Goal: Information Seeking & Learning: Check status

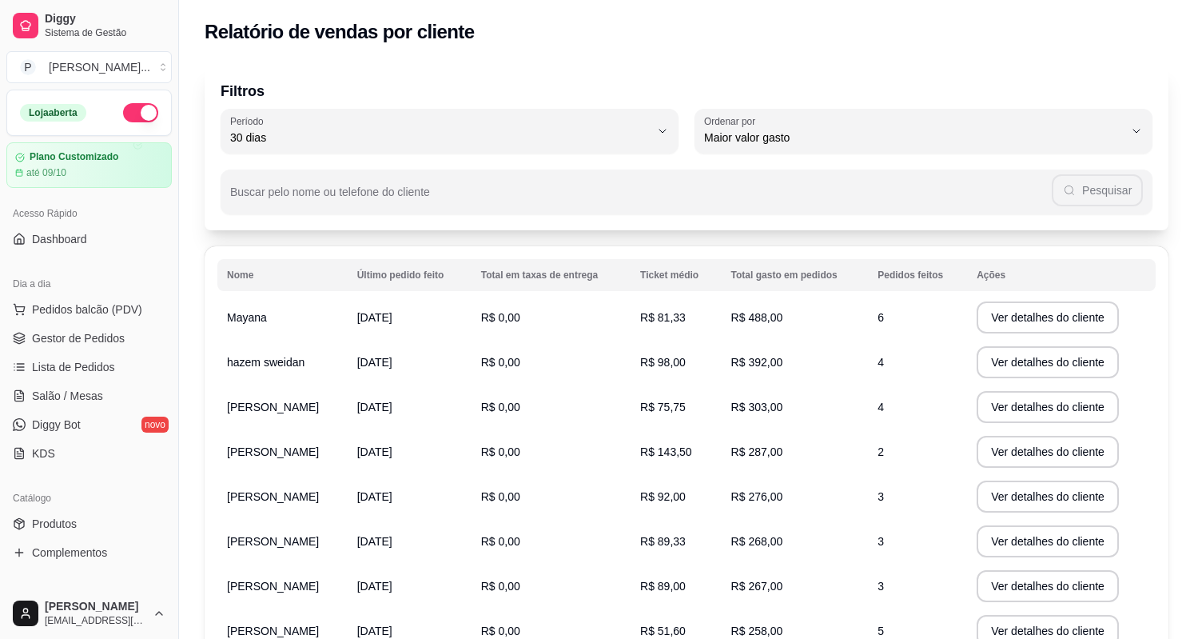
select select "30"
select select "HIGHEST_TOTAL_SPENT_WITH_ORDERS"
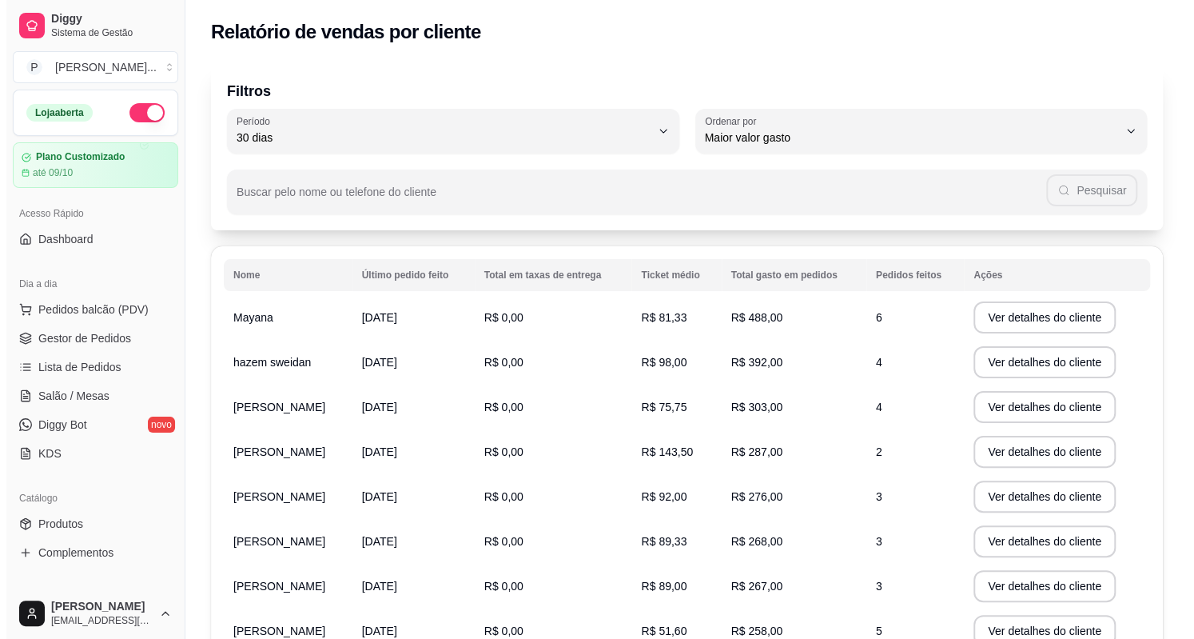
scroll to position [240, 0]
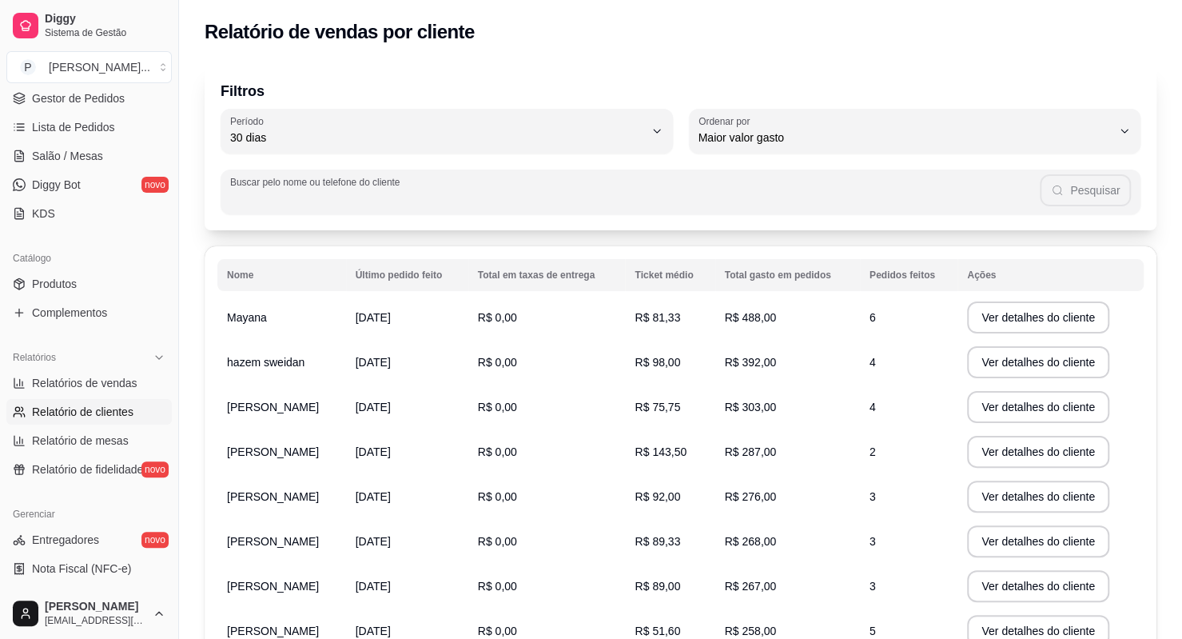
click at [491, 194] on input "Buscar pelo nome ou telefone do cliente" at bounding box center [635, 198] width 810 height 16
type input "thalita"
click at [243, 202] on input "thalita" at bounding box center [640, 198] width 801 height 16
click at [1100, 205] on button "Pesquisar" at bounding box center [1086, 190] width 90 height 32
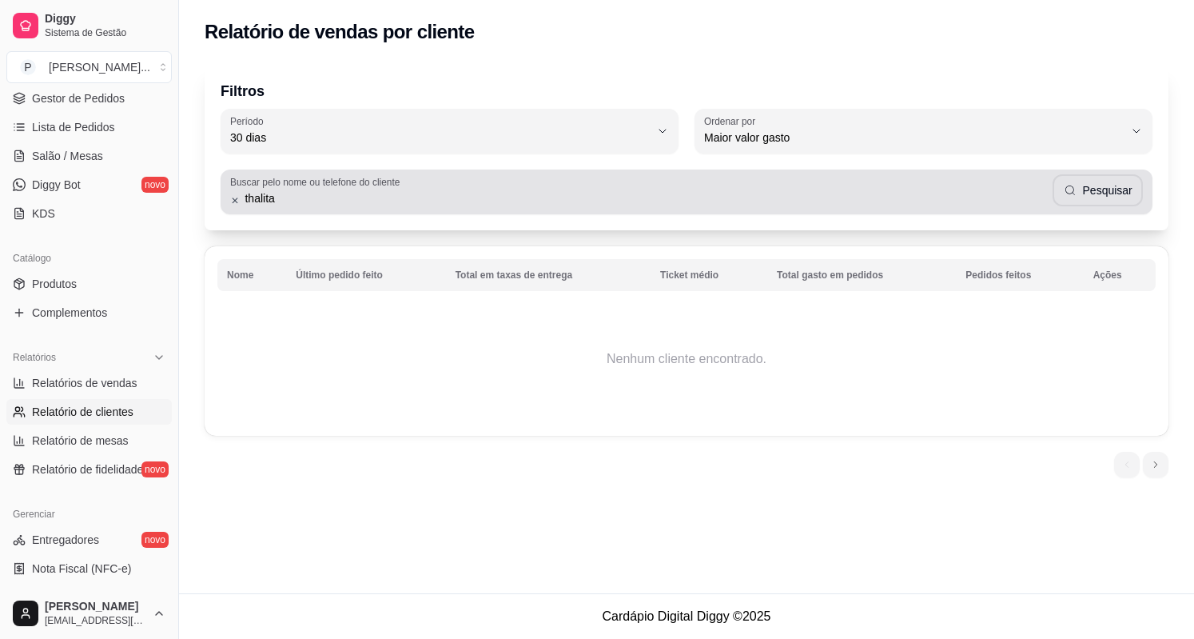
click at [377, 189] on div "thalita Pesquisar" at bounding box center [686, 192] width 913 height 32
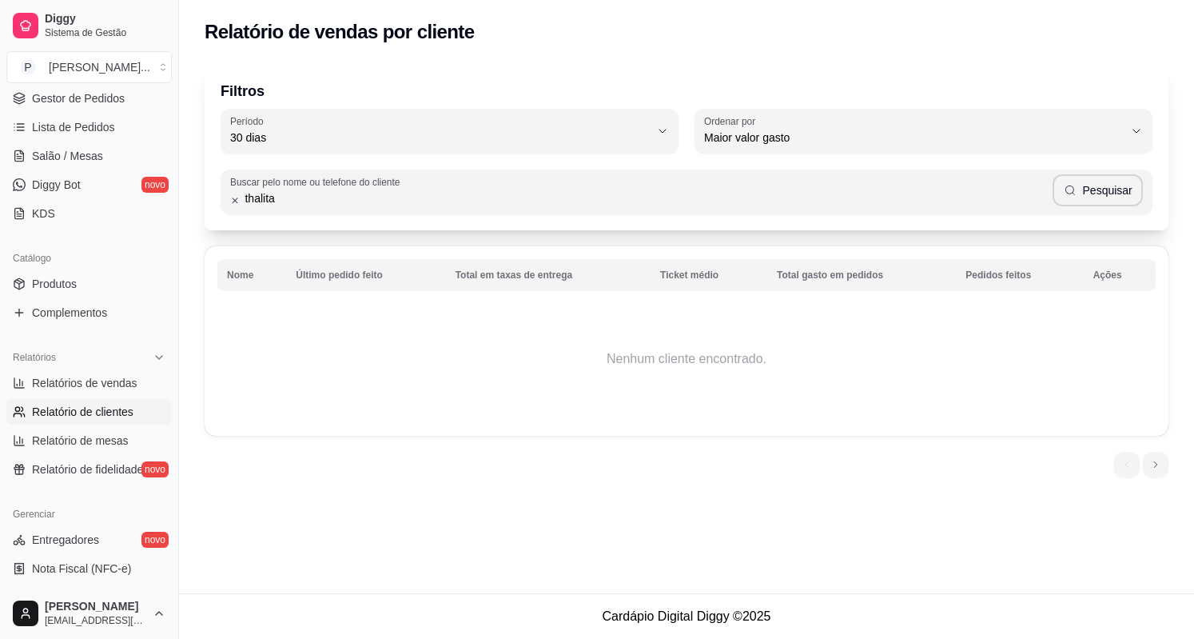
click at [269, 197] on input "thalita" at bounding box center [646, 198] width 813 height 16
click at [707, 205] on input "thalita" at bounding box center [646, 198] width 813 height 16
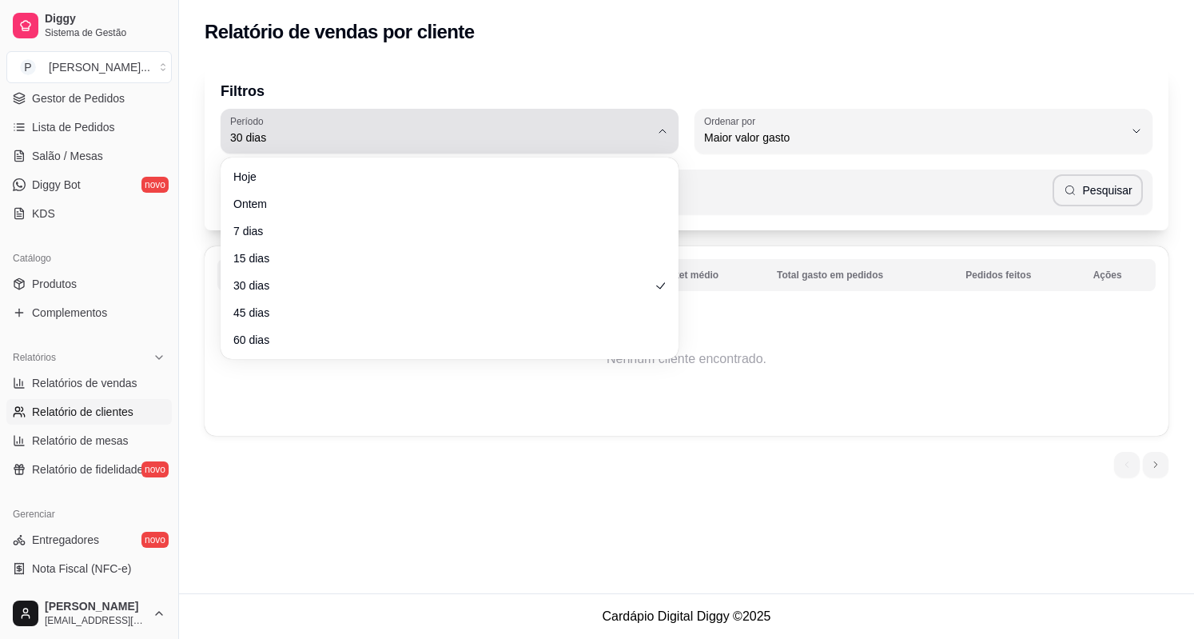
click at [523, 116] on div "30 dias" at bounding box center [440, 131] width 420 height 32
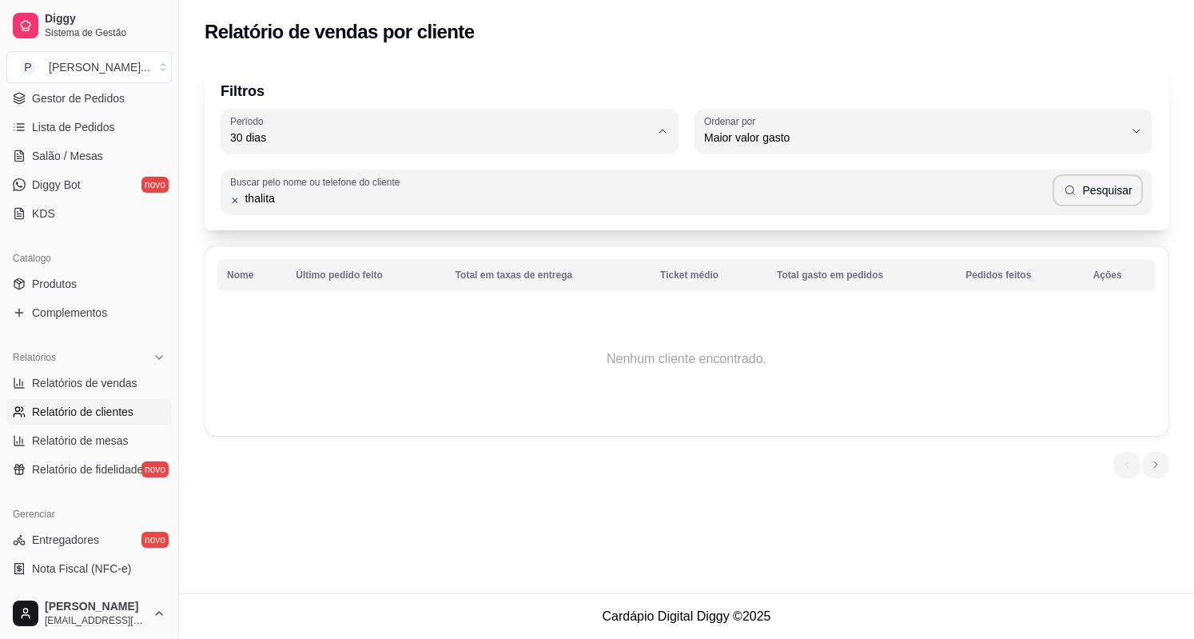
click at [428, 333] on span "60 dias" at bounding box center [442, 332] width 400 height 15
type input "60"
select select "60"
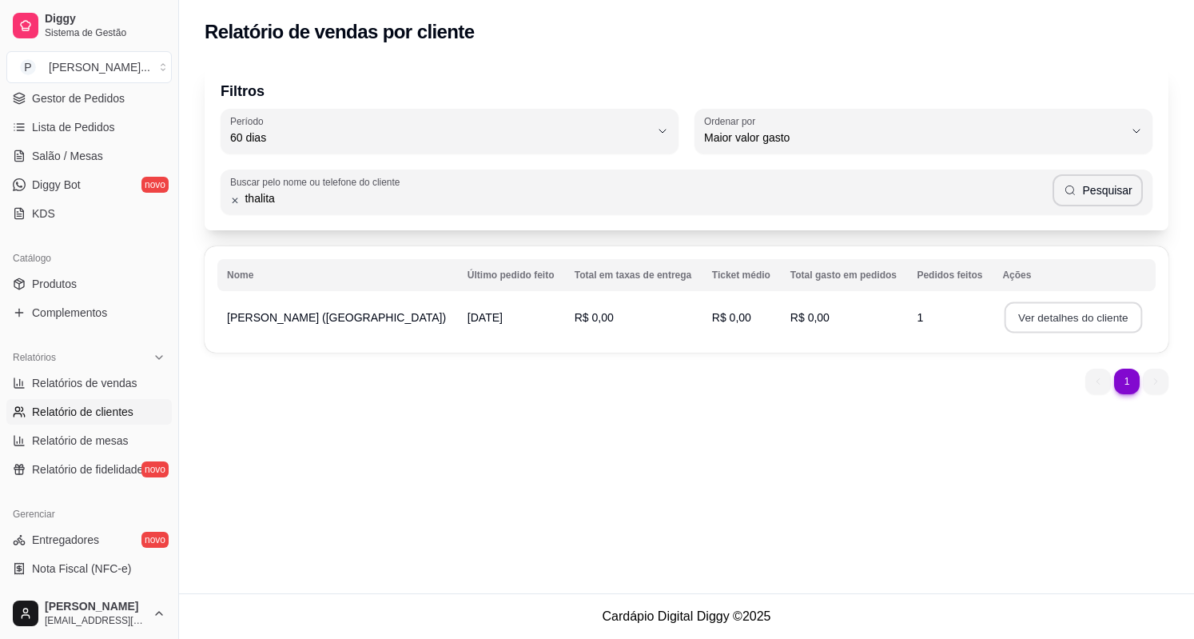
click at [1012, 313] on button "Ver detalhes do cliente" at bounding box center [1073, 317] width 137 height 31
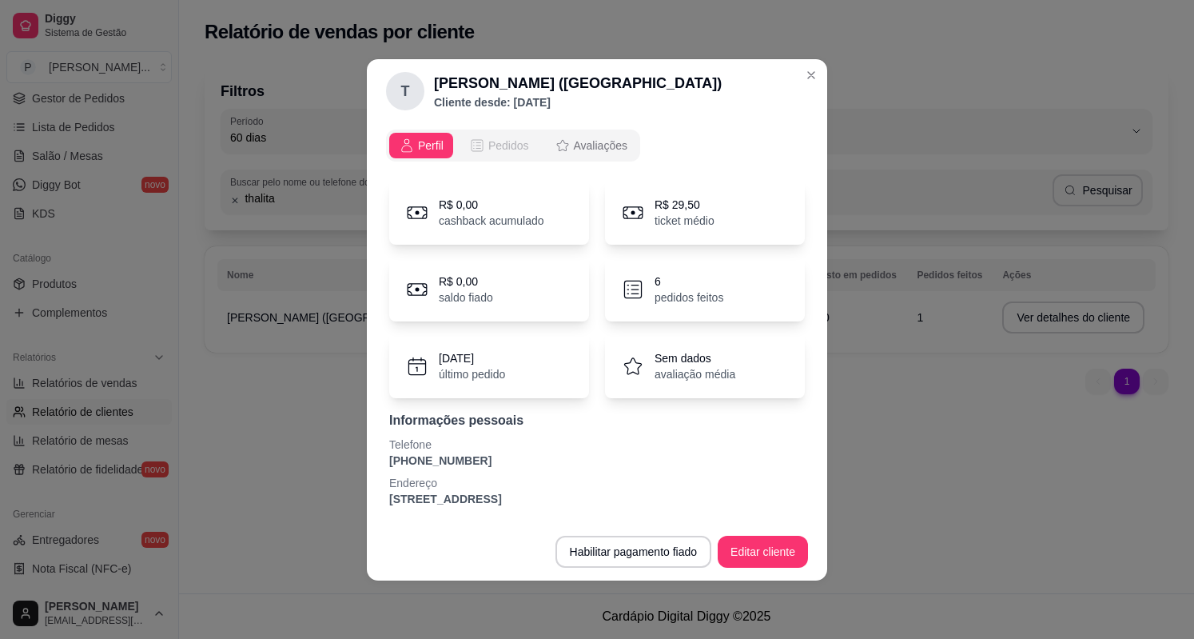
click at [497, 140] on span "Pedidos" at bounding box center [508, 145] width 41 height 16
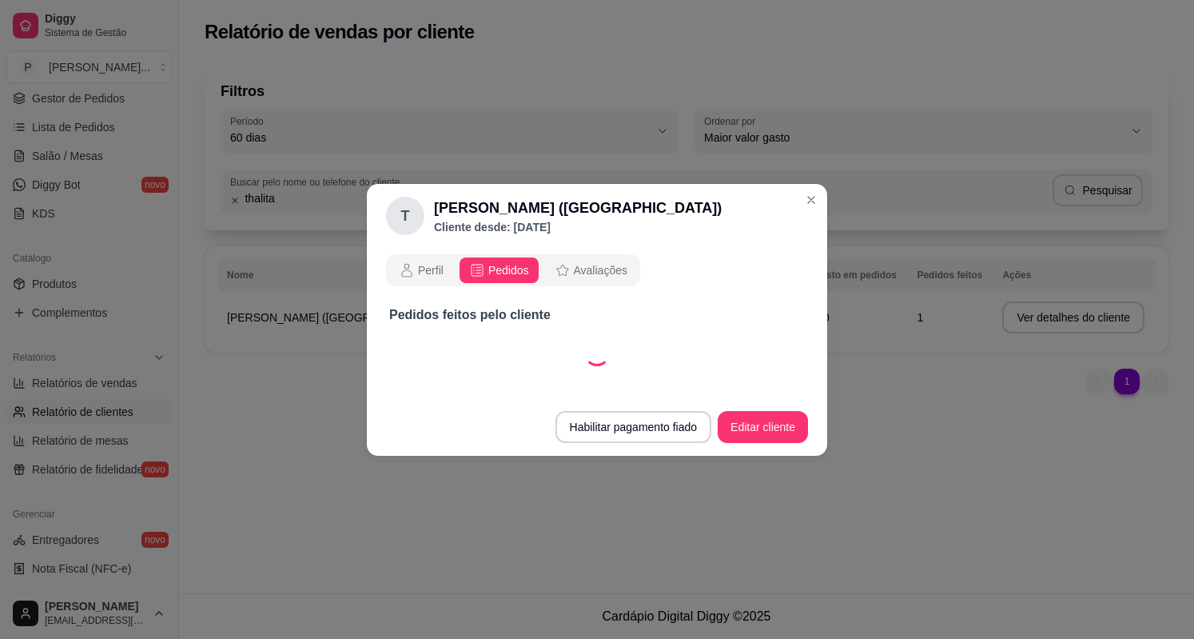
select select "30"
select select "ALL"
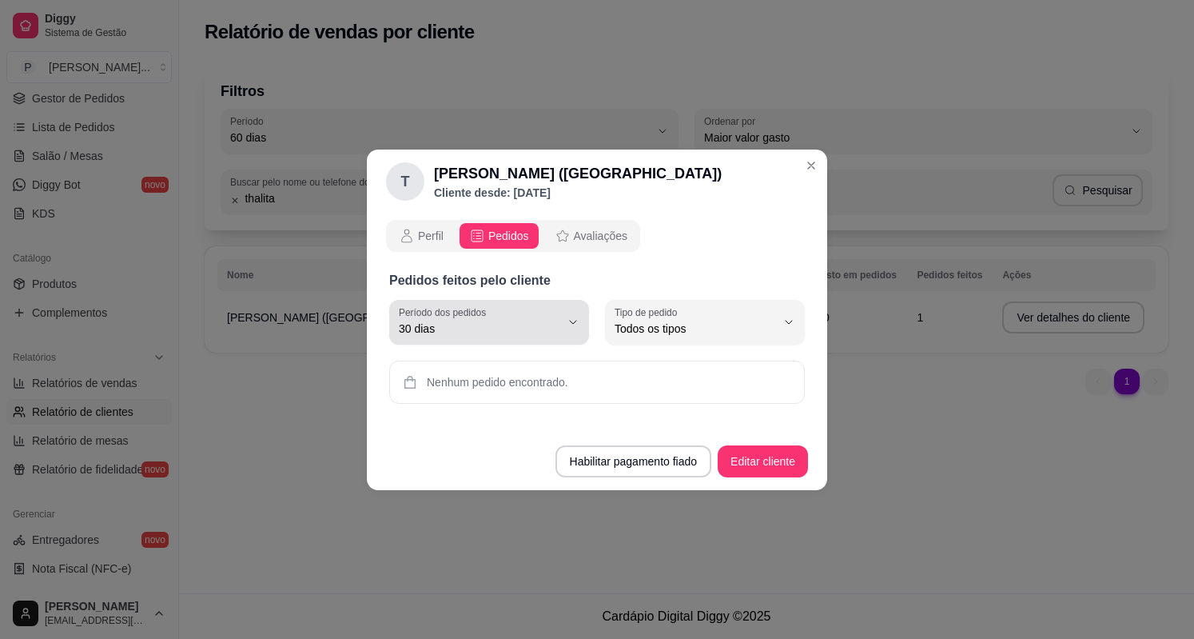
click at [545, 337] on div "30 dias" at bounding box center [479, 322] width 161 height 32
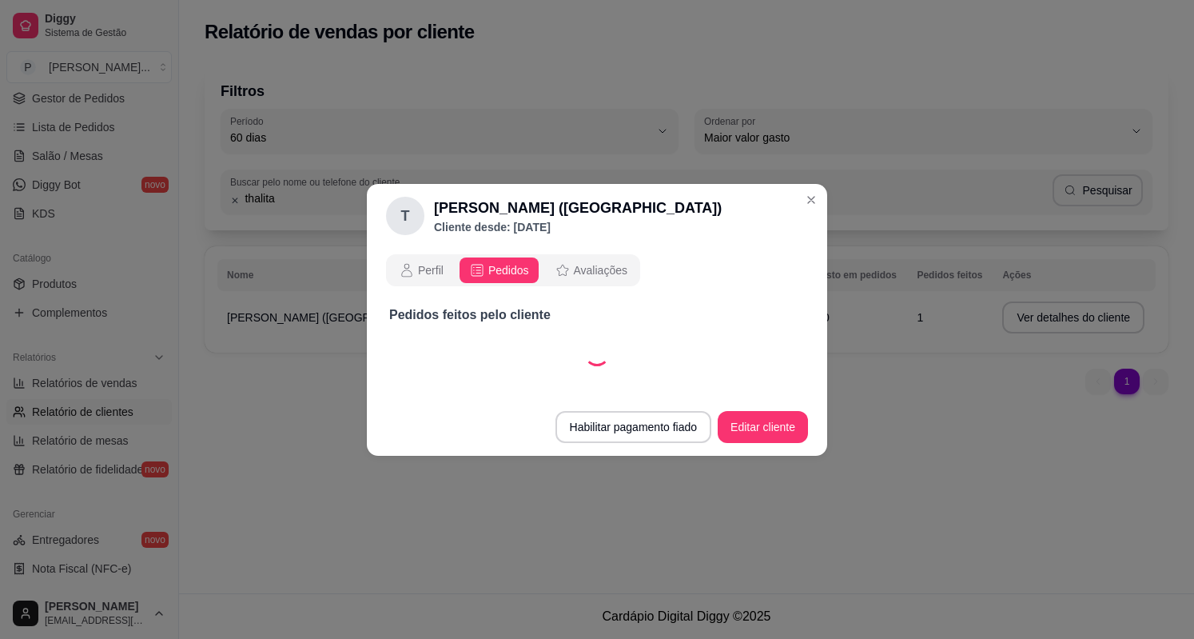
select select "60"
select select "ALL"
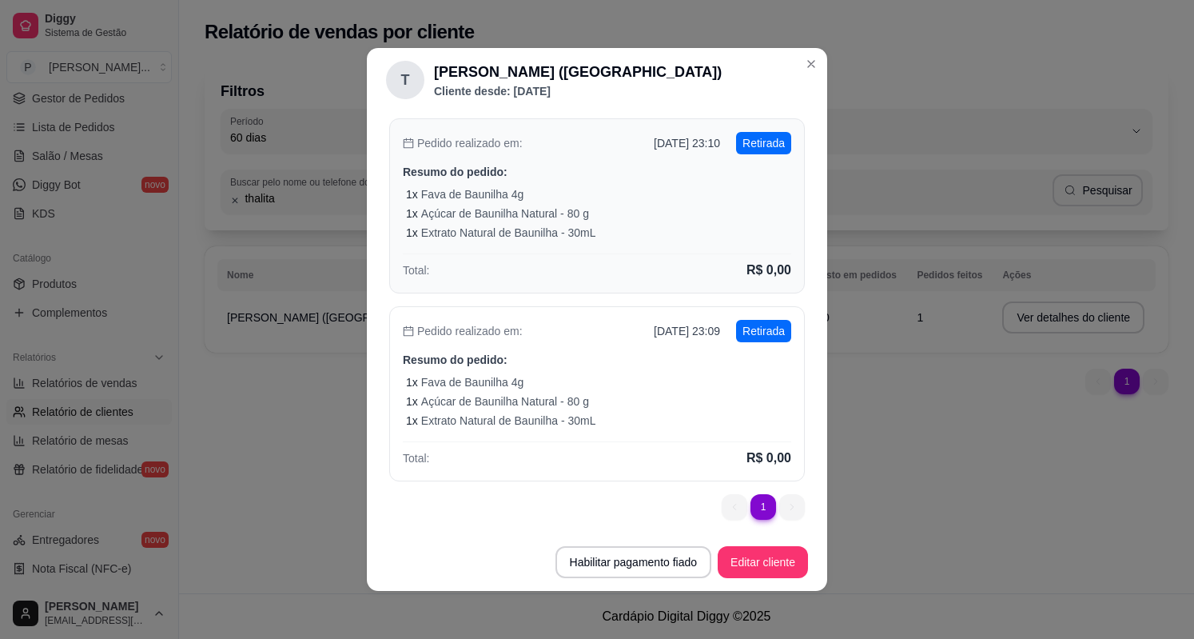
scroll to position [3, 0]
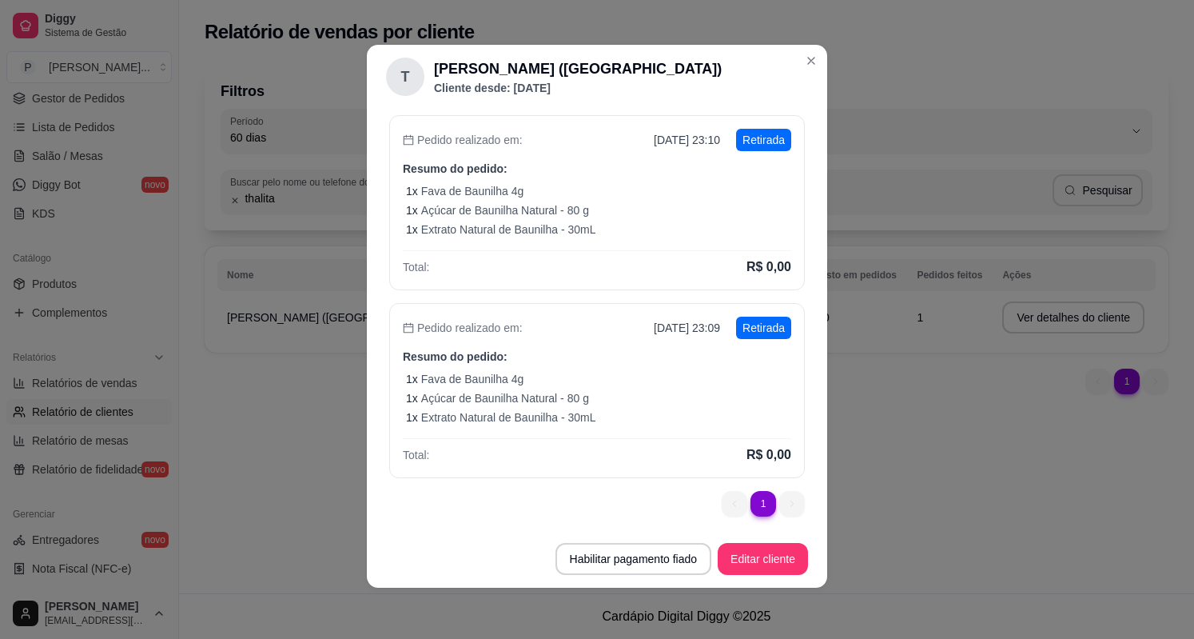
click at [777, 501] on ul "1 1" at bounding box center [763, 504] width 83 height 26
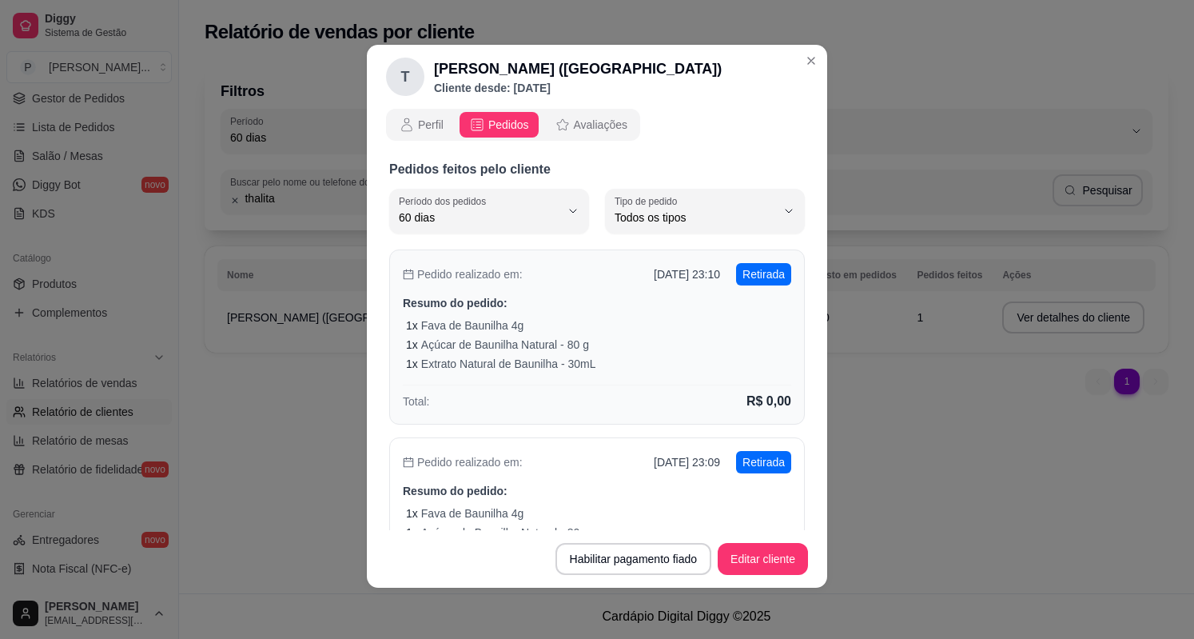
scroll to position [0, 0]
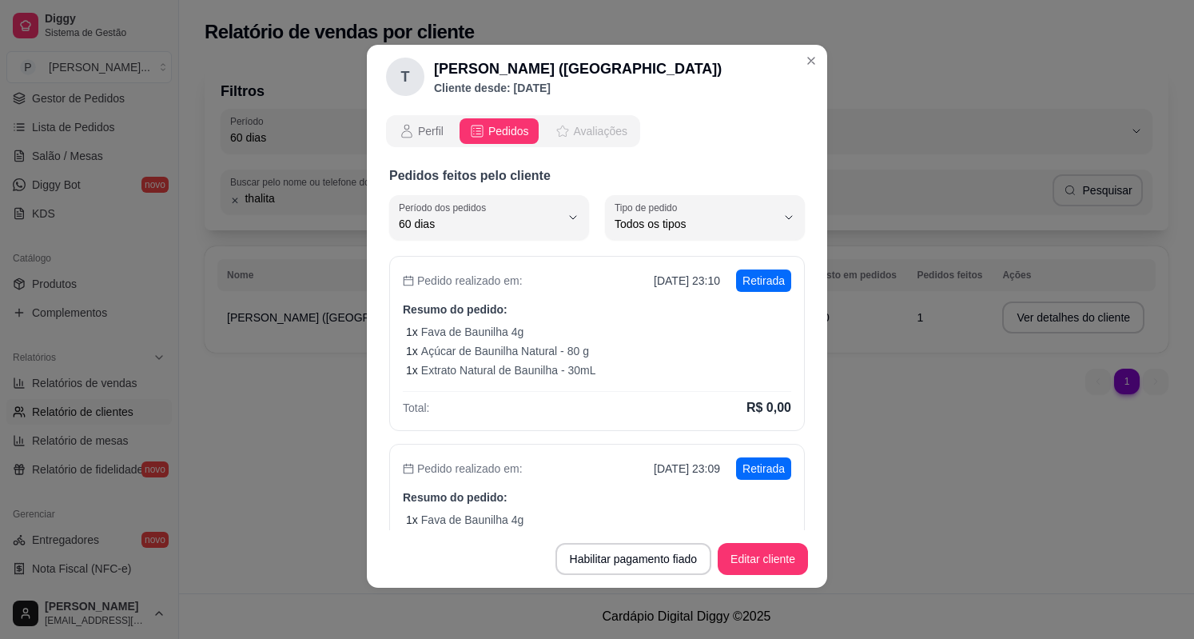
click at [564, 127] on div "Avaliações" at bounding box center [591, 131] width 73 height 16
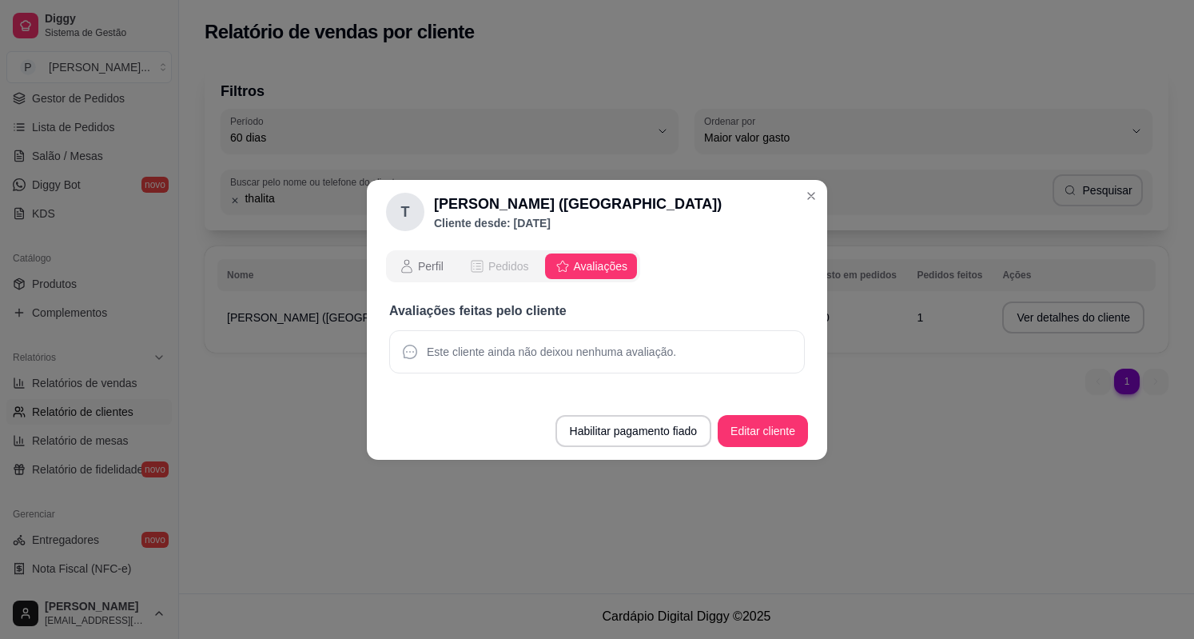
click at [506, 266] on span "Pedidos" at bounding box center [508, 266] width 41 height 16
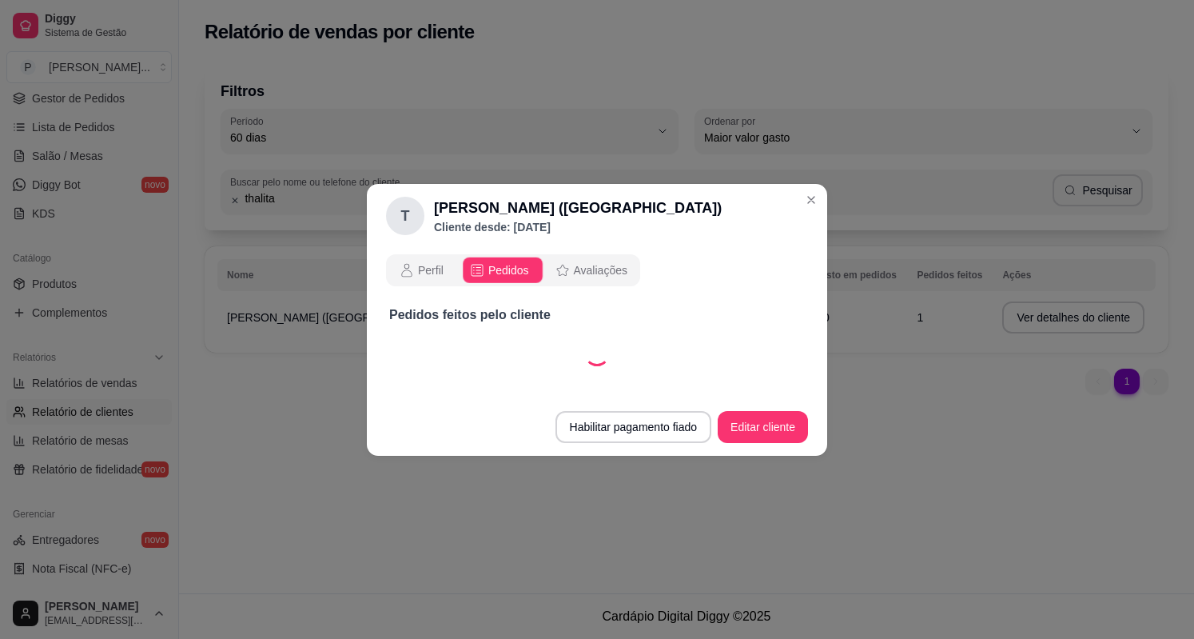
select select "30"
select select "ALL"
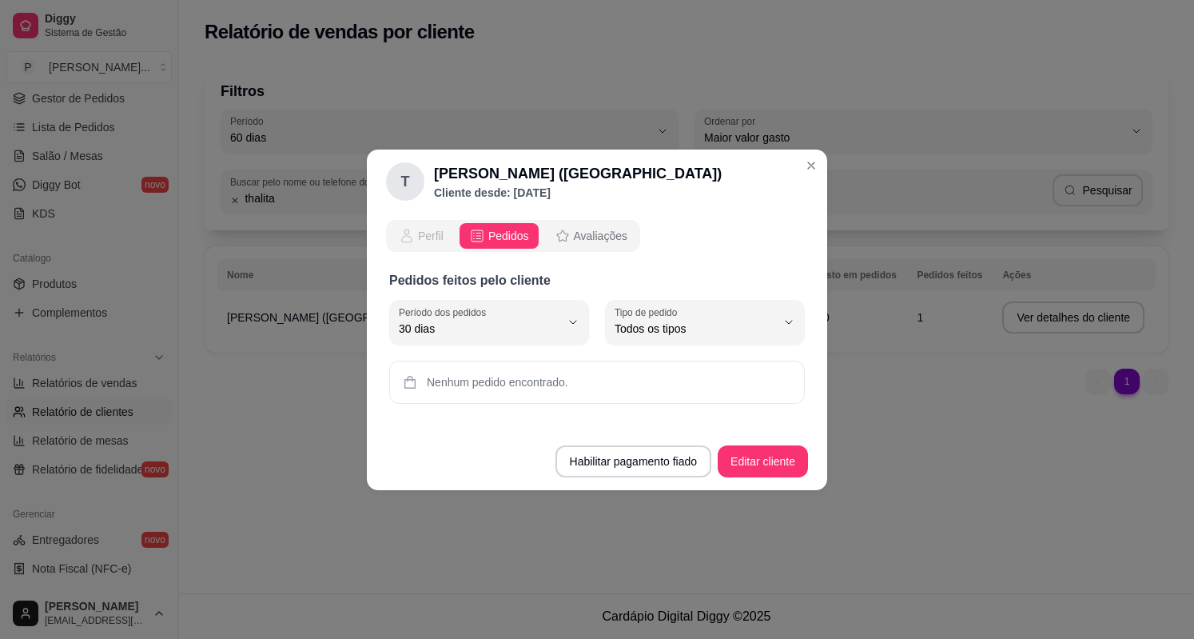
click at [425, 229] on span "Perfil" at bounding box center [431, 236] width 26 height 16
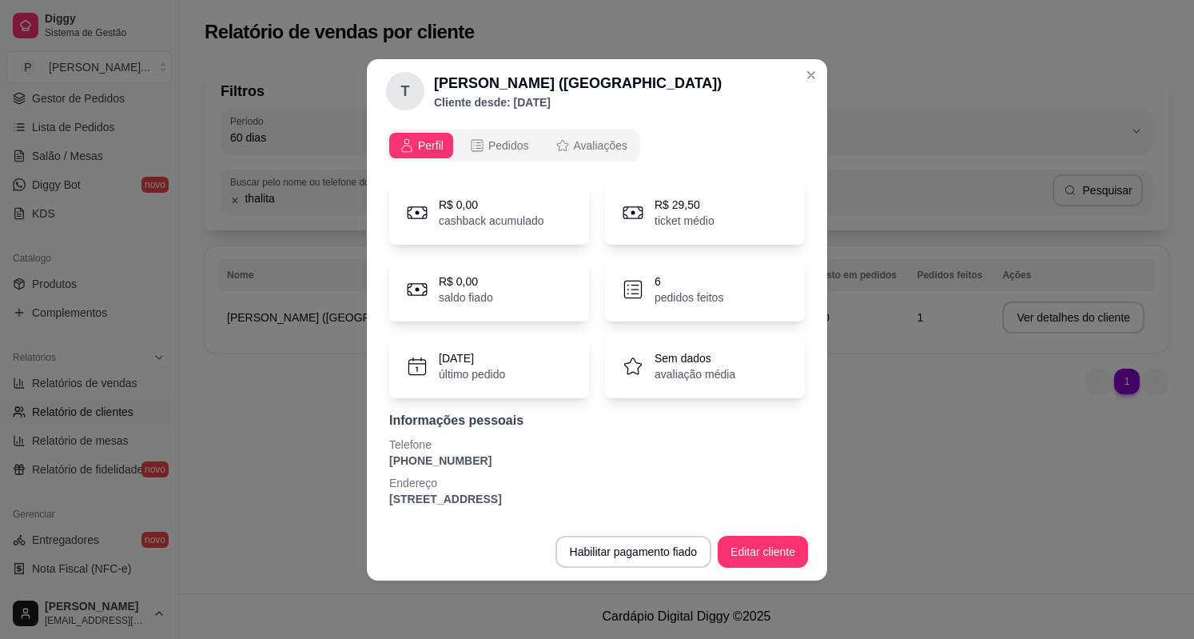
click at [521, 376] on div "[DATE] último pedido" at bounding box center [489, 366] width 200 height 64
click at [701, 285] on p "6" at bounding box center [689, 281] width 69 height 16
click at [700, 285] on p "6" at bounding box center [689, 281] width 69 height 16
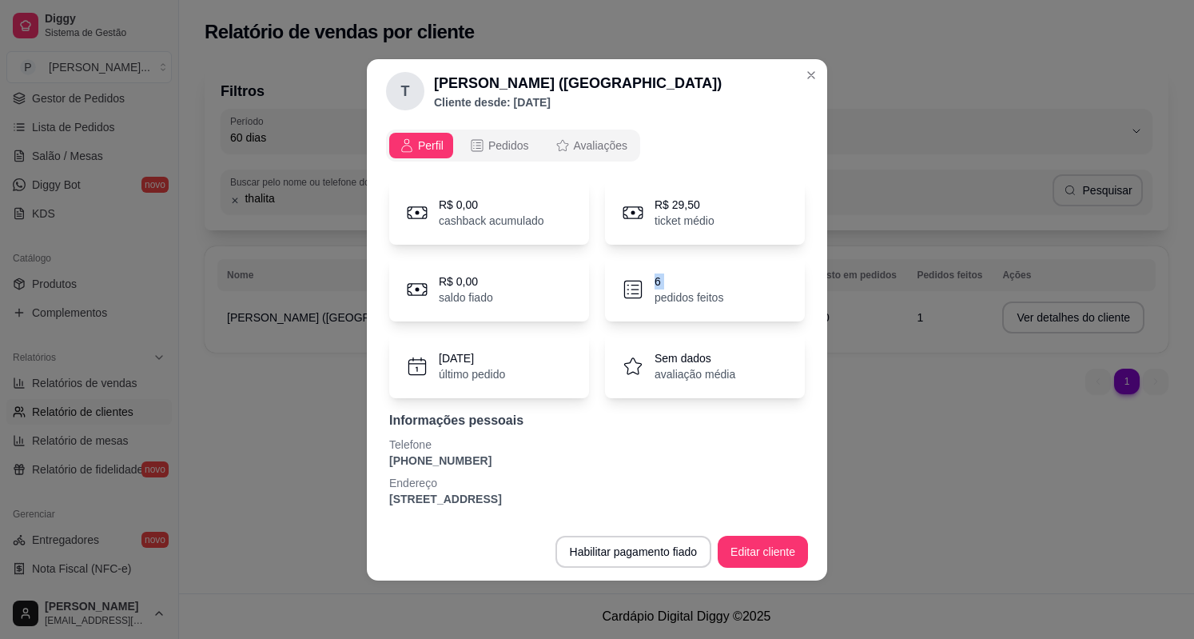
click at [700, 285] on p "6" at bounding box center [689, 281] width 69 height 16
click at [510, 144] on span "Pedidos" at bounding box center [508, 145] width 41 height 16
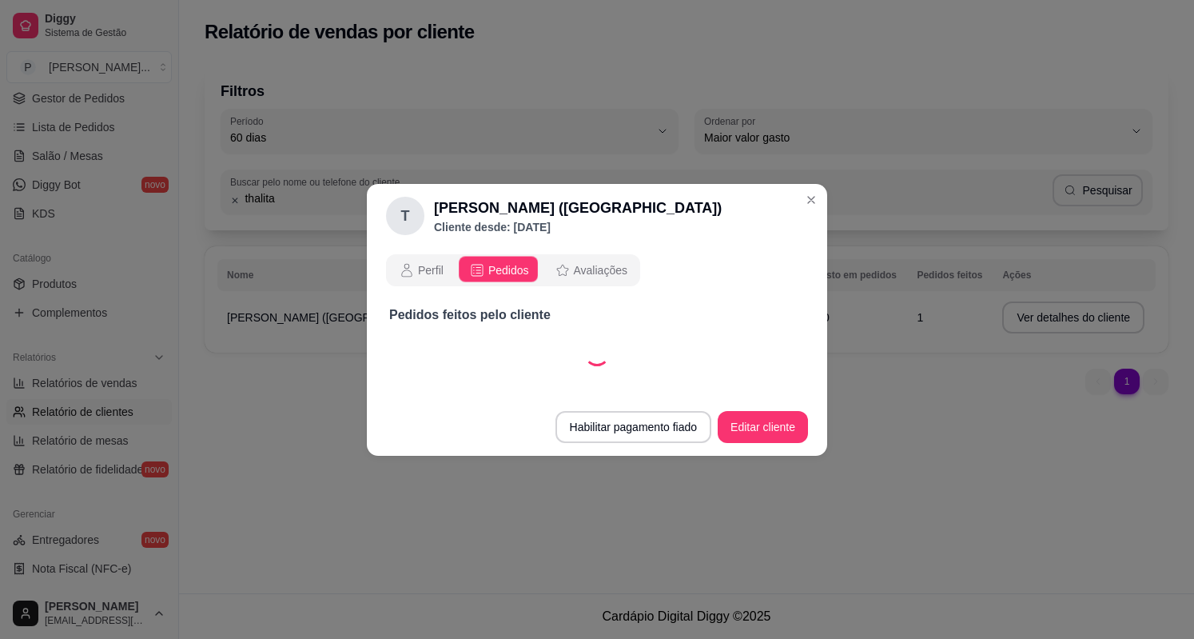
select select "30"
select select "ALL"
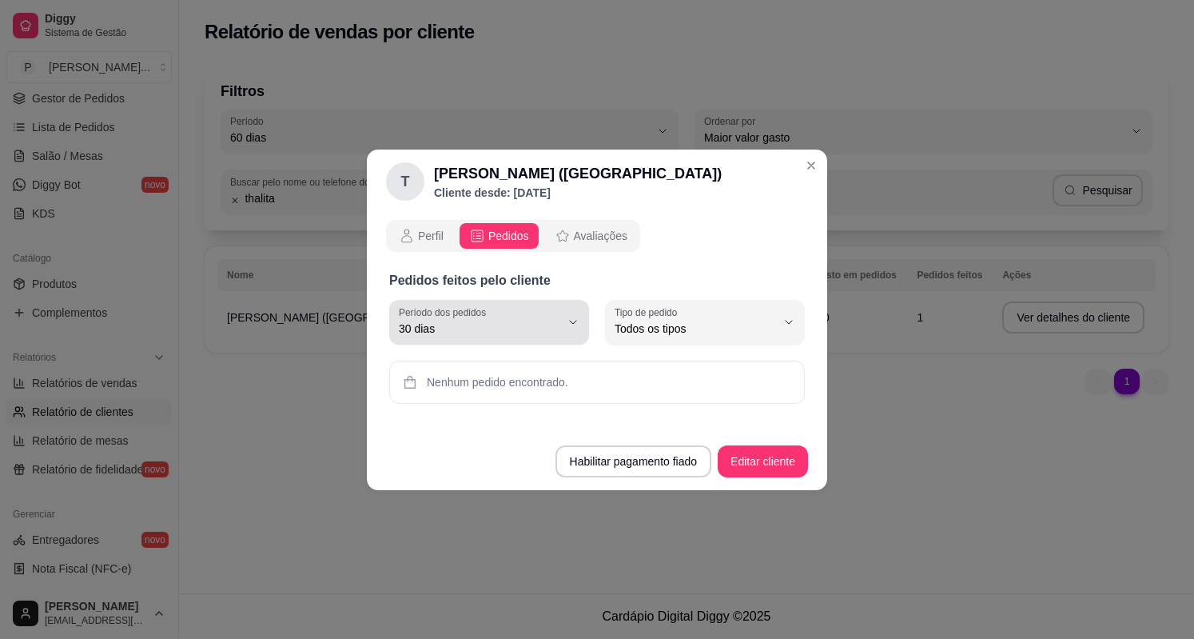
click at [548, 316] on div "30 dias" at bounding box center [479, 322] width 161 height 32
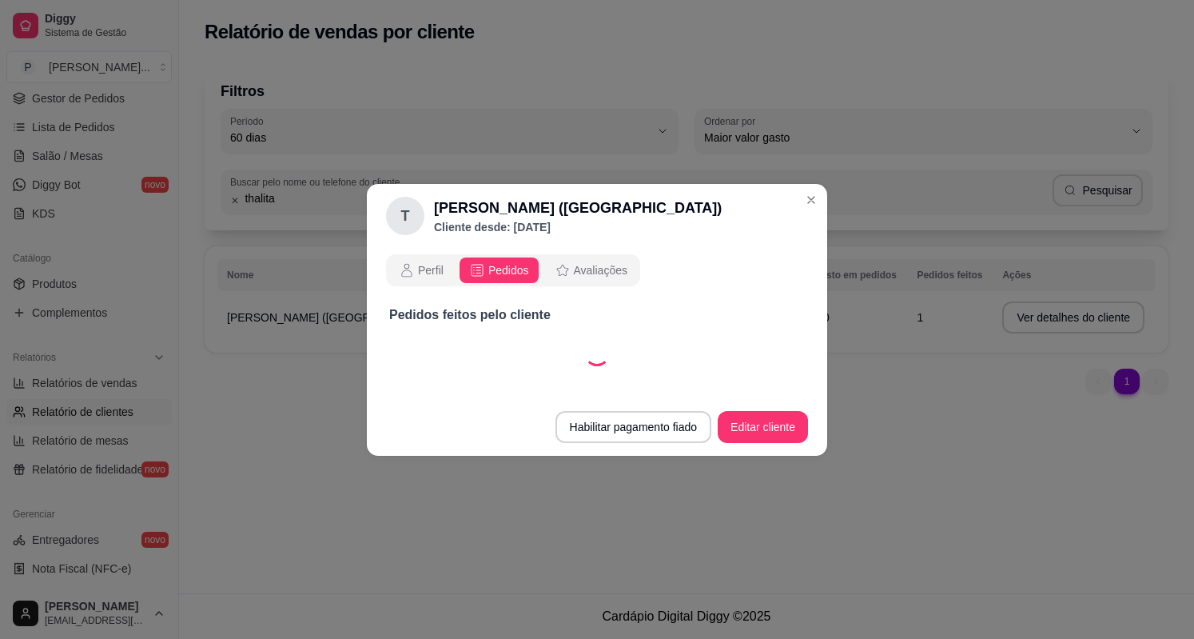
select select "60"
select select "ALL"
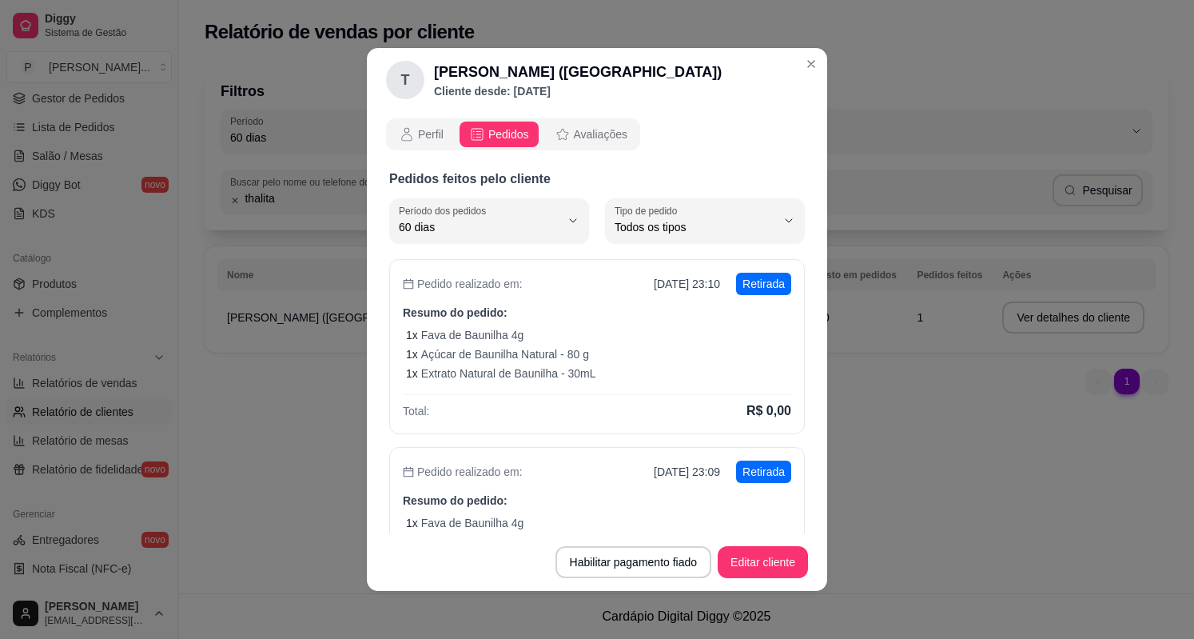
scroll to position [14, 0]
click at [679, 221] on span "Todos os tipos" at bounding box center [695, 227] width 161 height 16
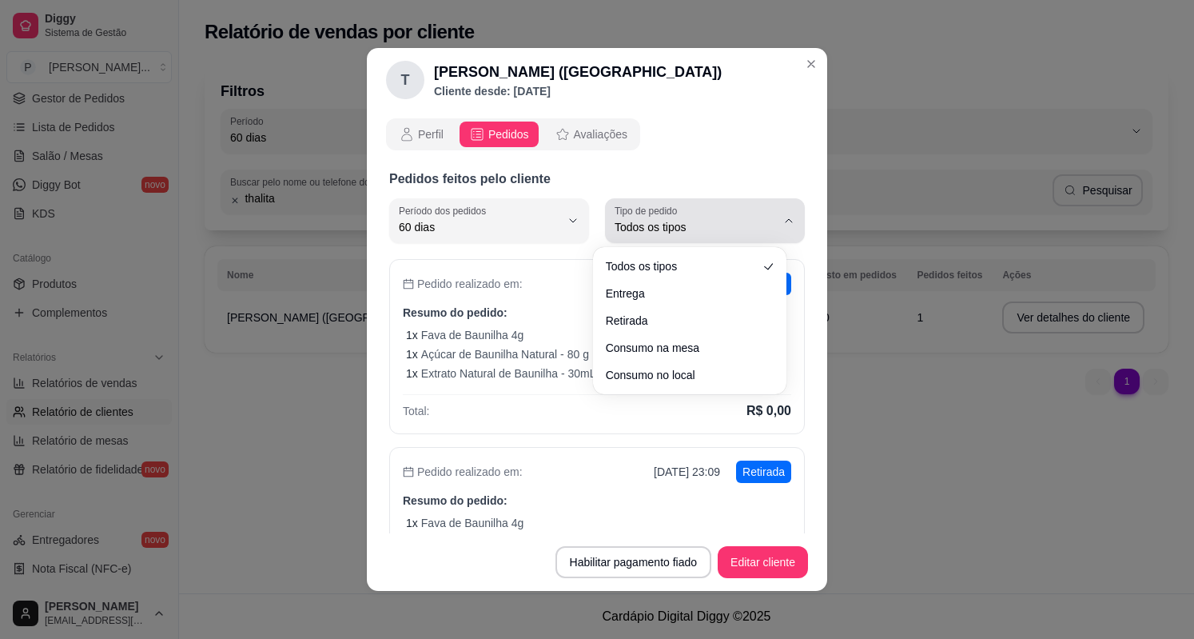
click at [679, 221] on span "Todos os tipos" at bounding box center [695, 227] width 161 height 16
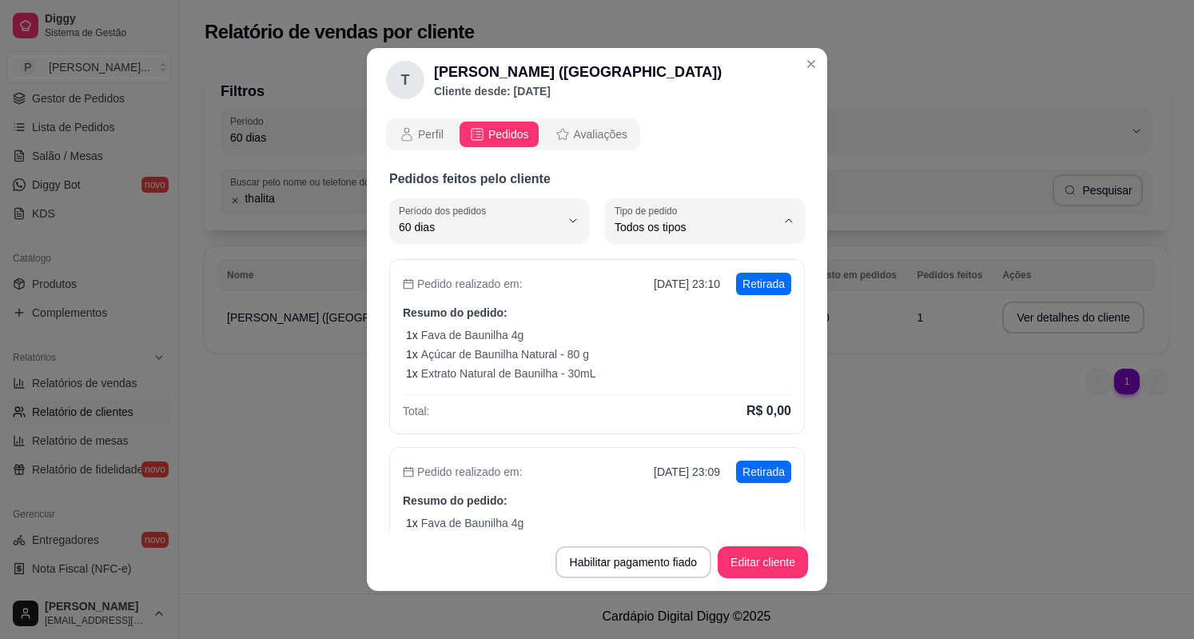
click at [797, 268] on div "Perfil Pedidos Avaliações Pedidos feitos pelo cliente 60 Período dos pedidos Ho…" at bounding box center [597, 322] width 460 height 421
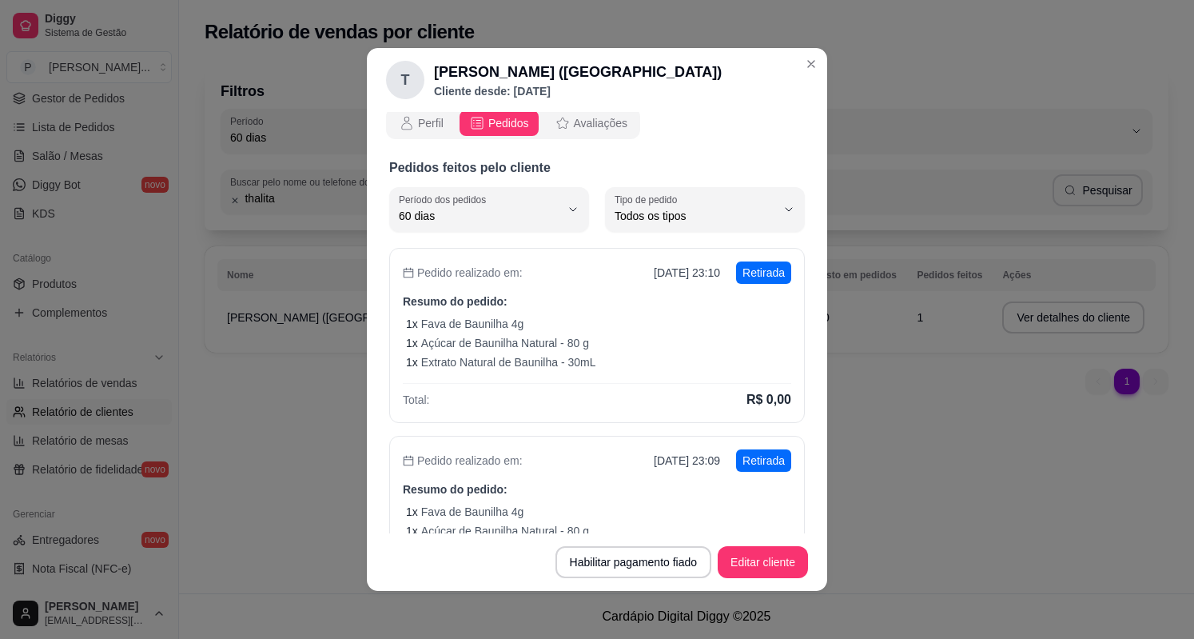
scroll to position [0, 0]
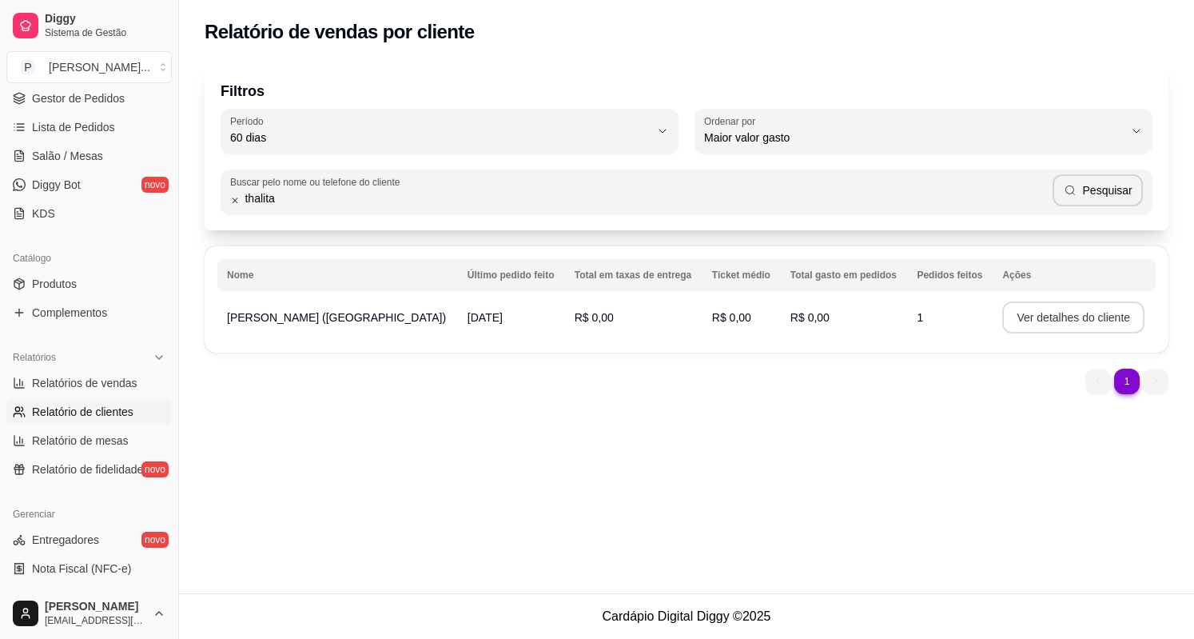
click at [1002, 313] on button "Ver detalhes do cliente" at bounding box center [1073, 317] width 142 height 32
